Goal: Information Seeking & Learning: Learn about a topic

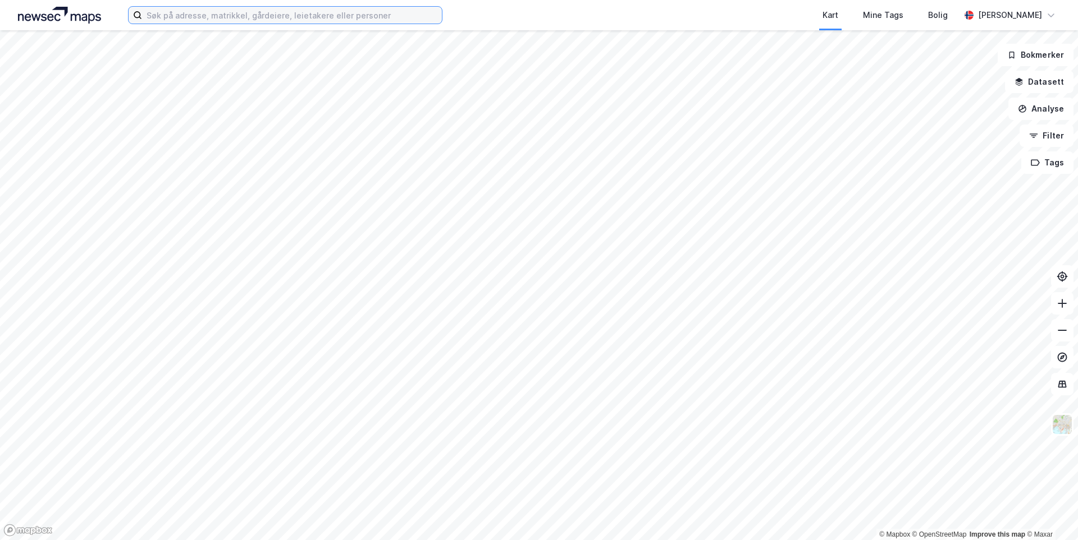
click at [284, 17] on input at bounding box center [292, 15] width 300 height 17
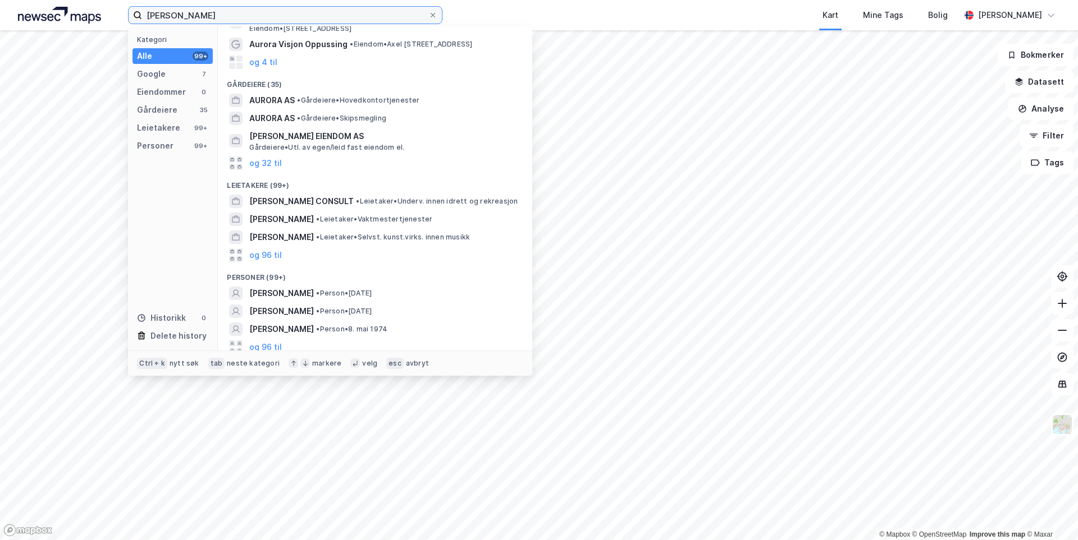
scroll to position [62, 0]
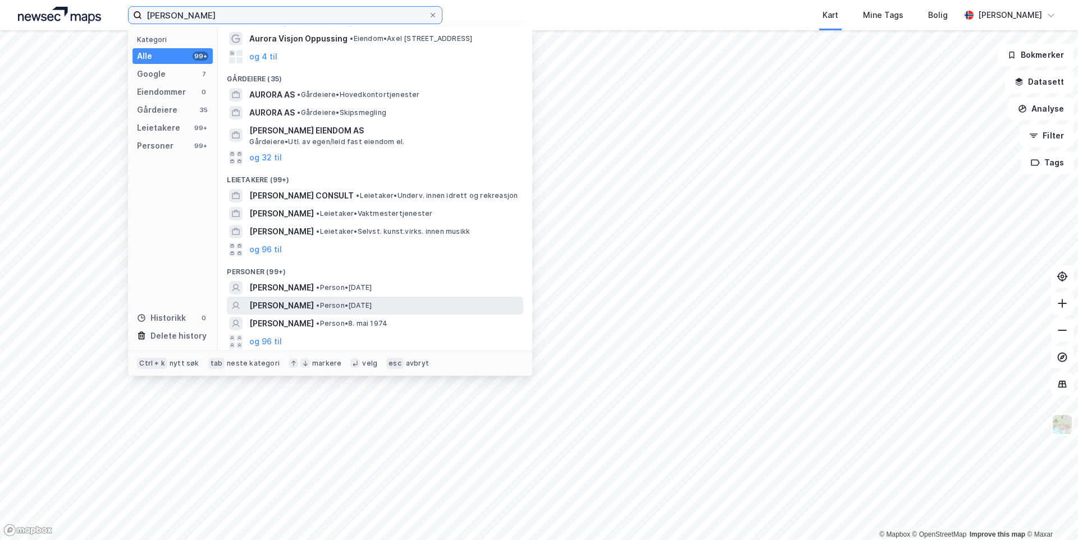
type input "[PERSON_NAME]"
click at [288, 308] on span "[PERSON_NAME]" at bounding box center [281, 305] width 65 height 13
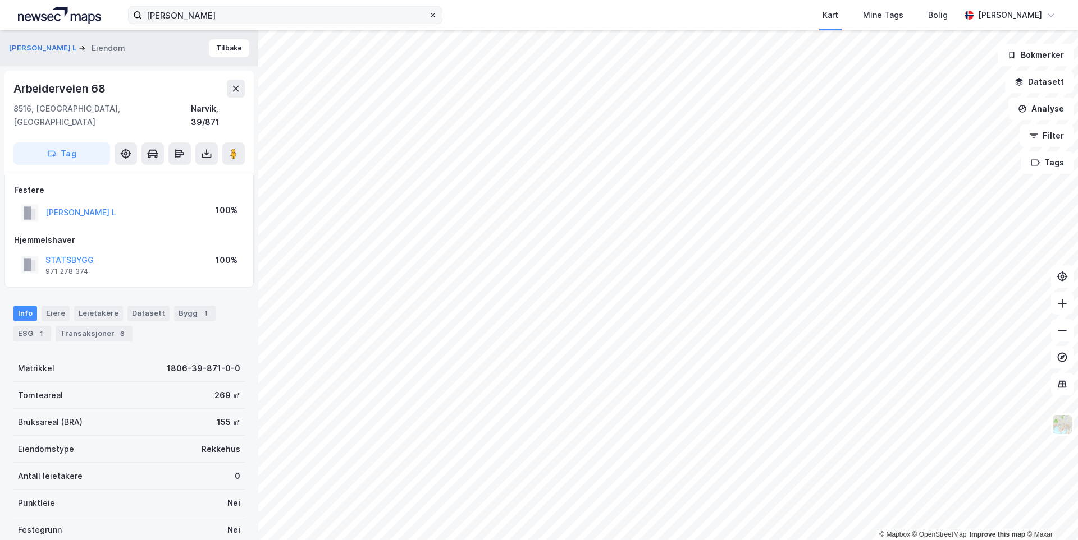
click at [432, 15] on icon at bounding box center [432, 15] width 4 height 4
click at [428, 15] on input "[PERSON_NAME]" at bounding box center [285, 15] width 286 height 17
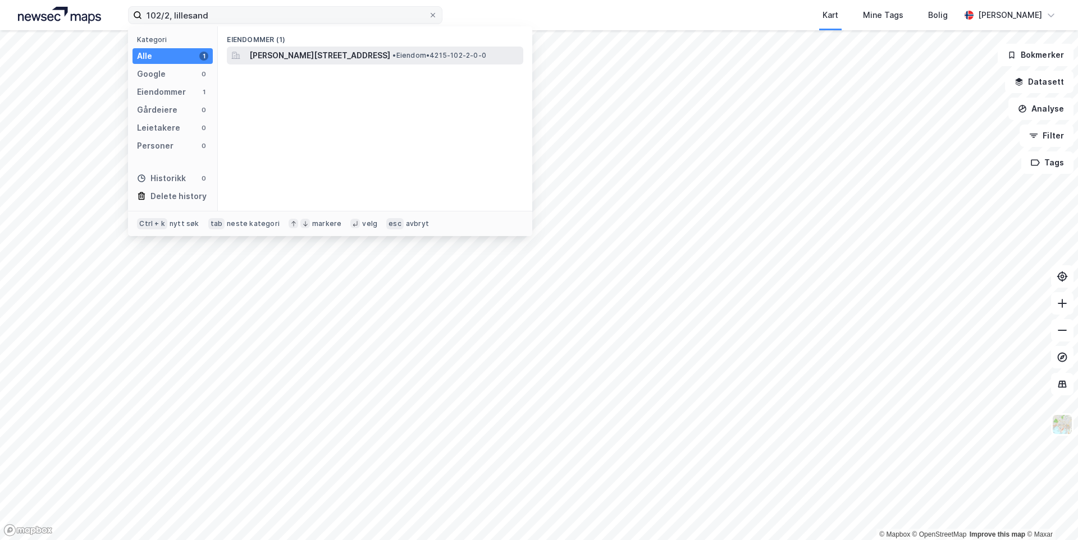
click at [322, 52] on span "[PERSON_NAME][STREET_ADDRESS]" at bounding box center [319, 55] width 141 height 13
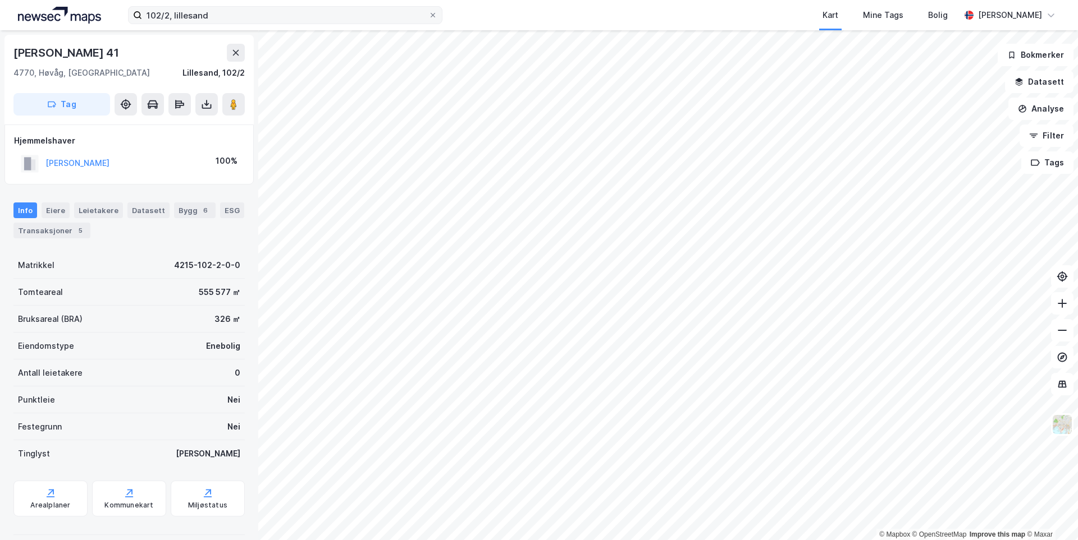
scroll to position [1, 0]
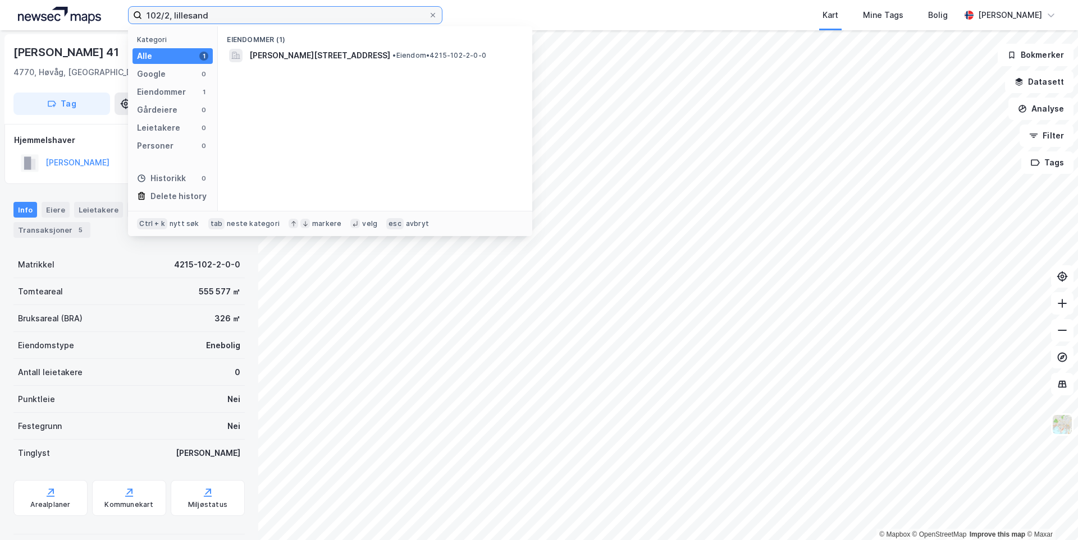
click at [168, 16] on input "102/2, lillesand" at bounding box center [285, 15] width 286 height 17
type input "102/7, lillesand"
click at [272, 55] on span "4215-102-7-0-0" at bounding box center [282, 55] width 66 height 13
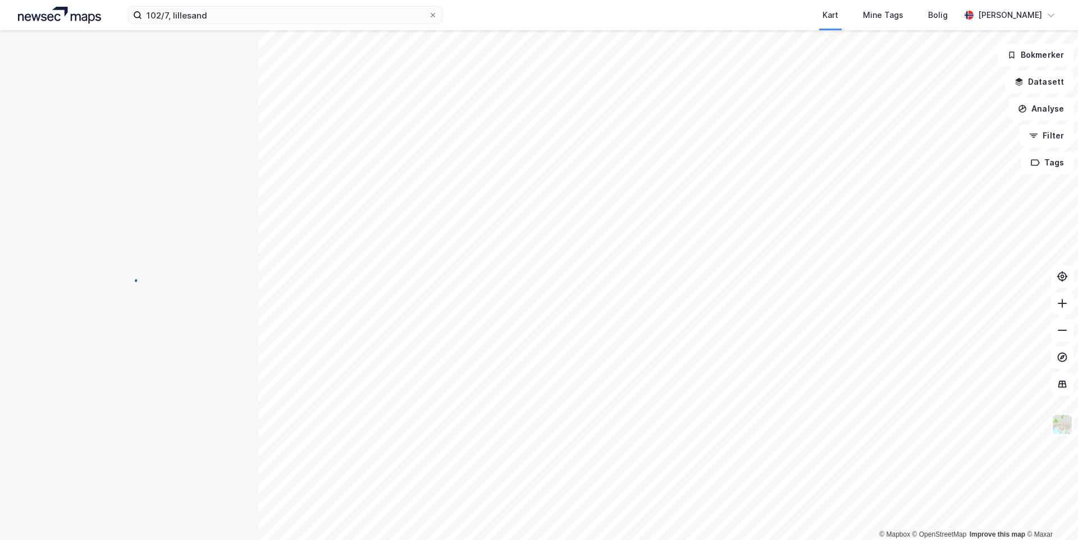
scroll to position [1, 0]
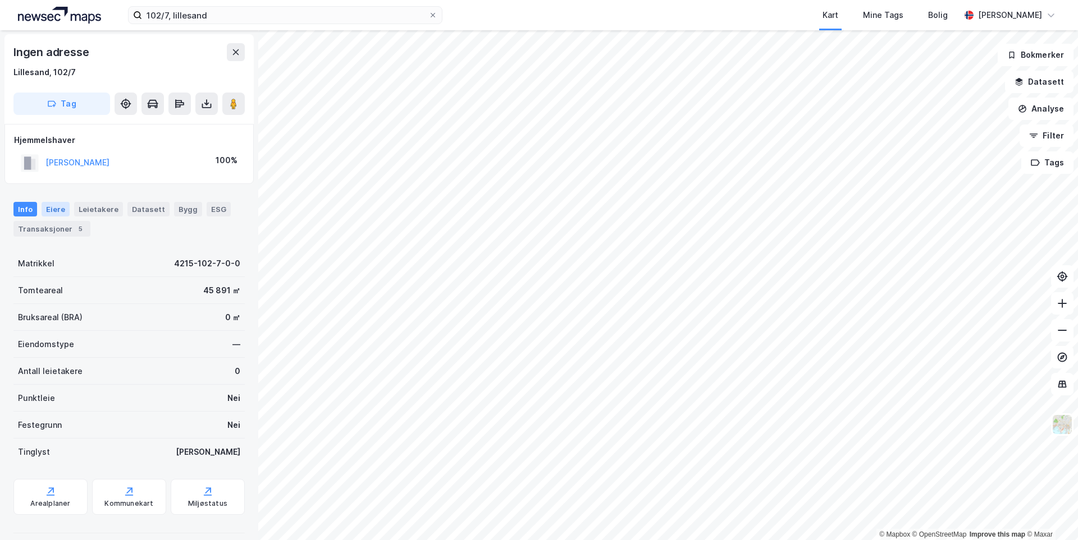
click at [57, 212] on div "Eiere" at bounding box center [56, 209] width 28 height 15
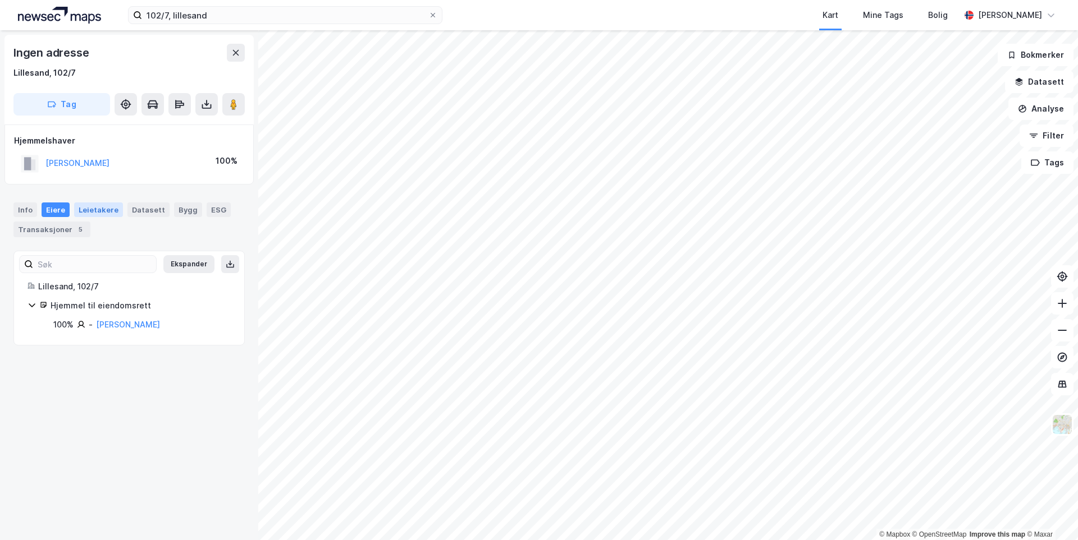
click at [95, 212] on div "Leietakere" at bounding box center [98, 210] width 49 height 15
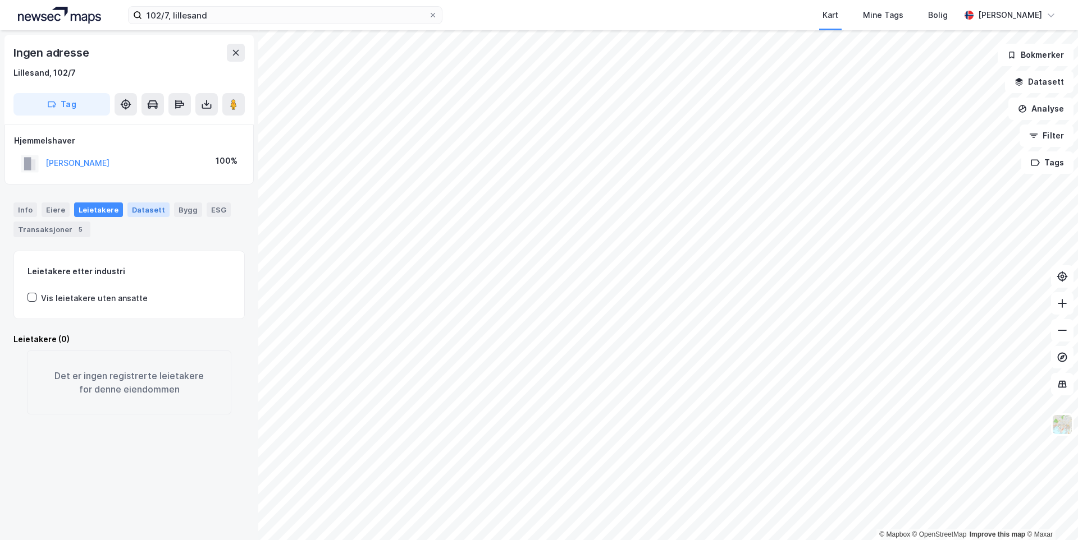
click at [135, 209] on div "Datasett" at bounding box center [148, 210] width 42 height 15
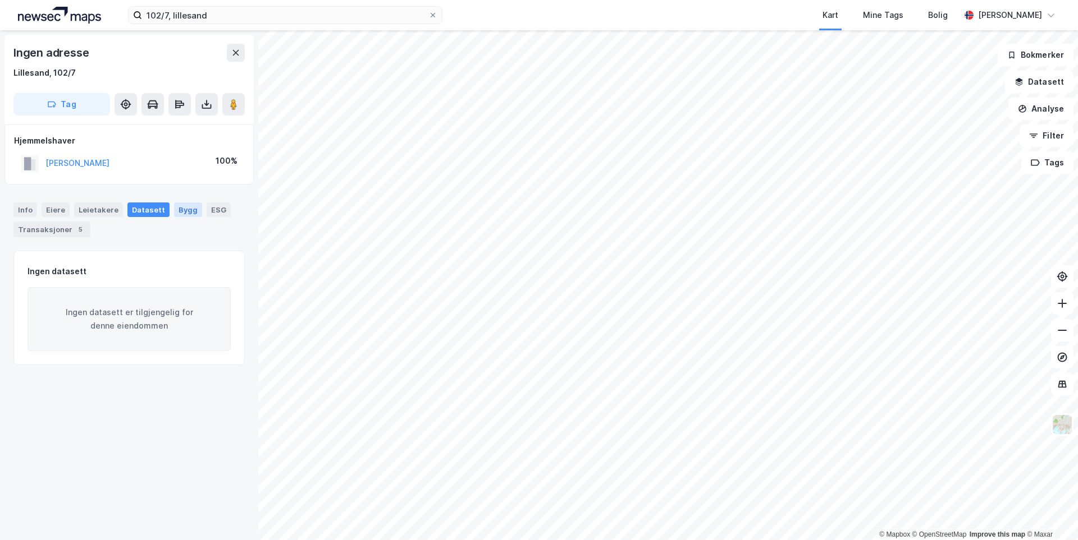
click at [187, 210] on div "Bygg" at bounding box center [188, 210] width 28 height 15
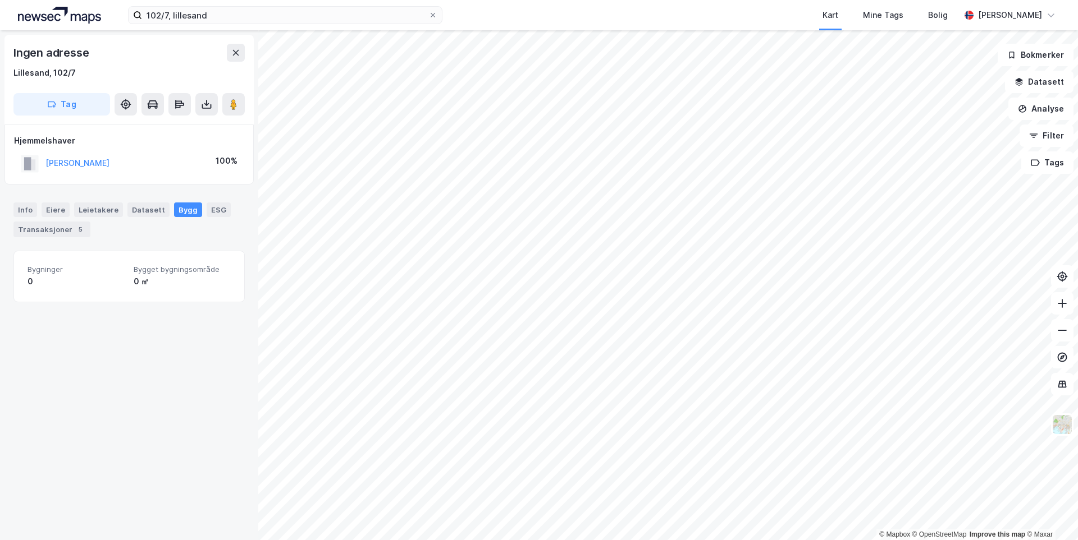
click at [232, 210] on div "Info [PERSON_NAME] Datasett Bygg ESG Transaksjoner 5" at bounding box center [128, 220] width 231 height 35
click at [62, 227] on div "Transaksjoner 5" at bounding box center [51, 230] width 77 height 16
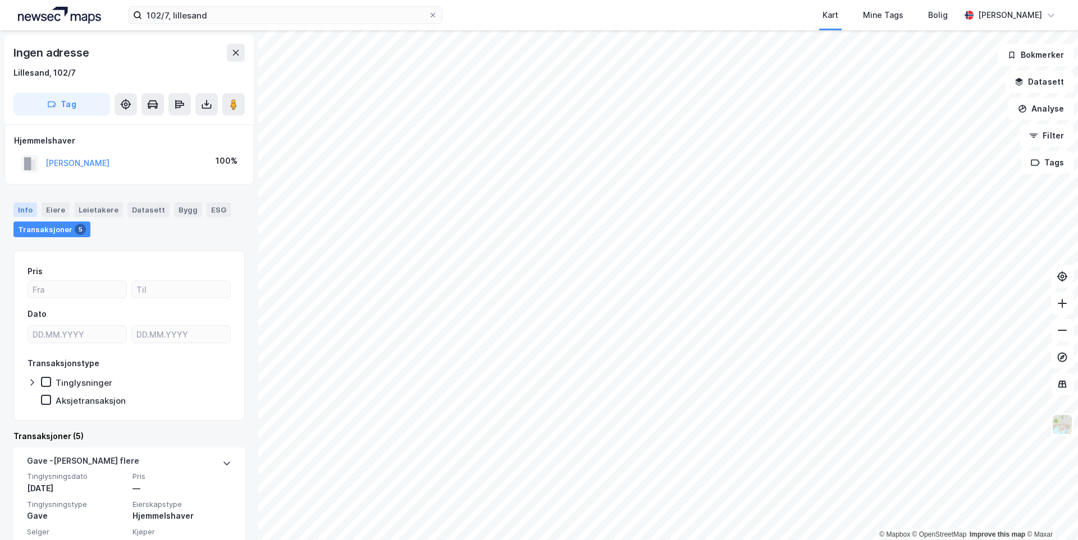
click at [28, 208] on div "Info" at bounding box center [25, 210] width 24 height 15
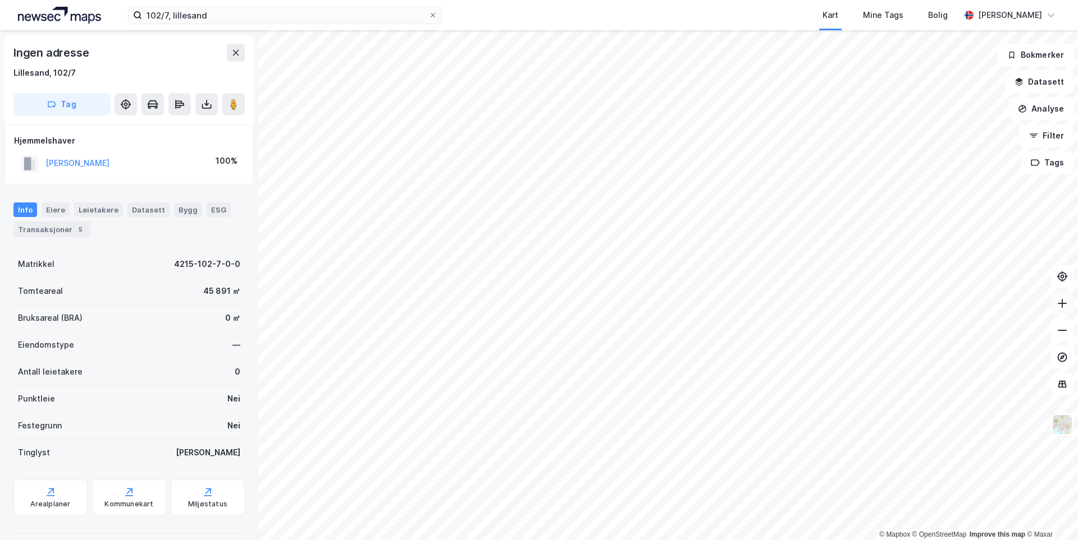
click at [1059, 306] on icon at bounding box center [1061, 303] width 11 height 11
click at [1060, 309] on button at bounding box center [1062, 303] width 22 height 22
